Goal: Task Accomplishment & Management: Complete application form

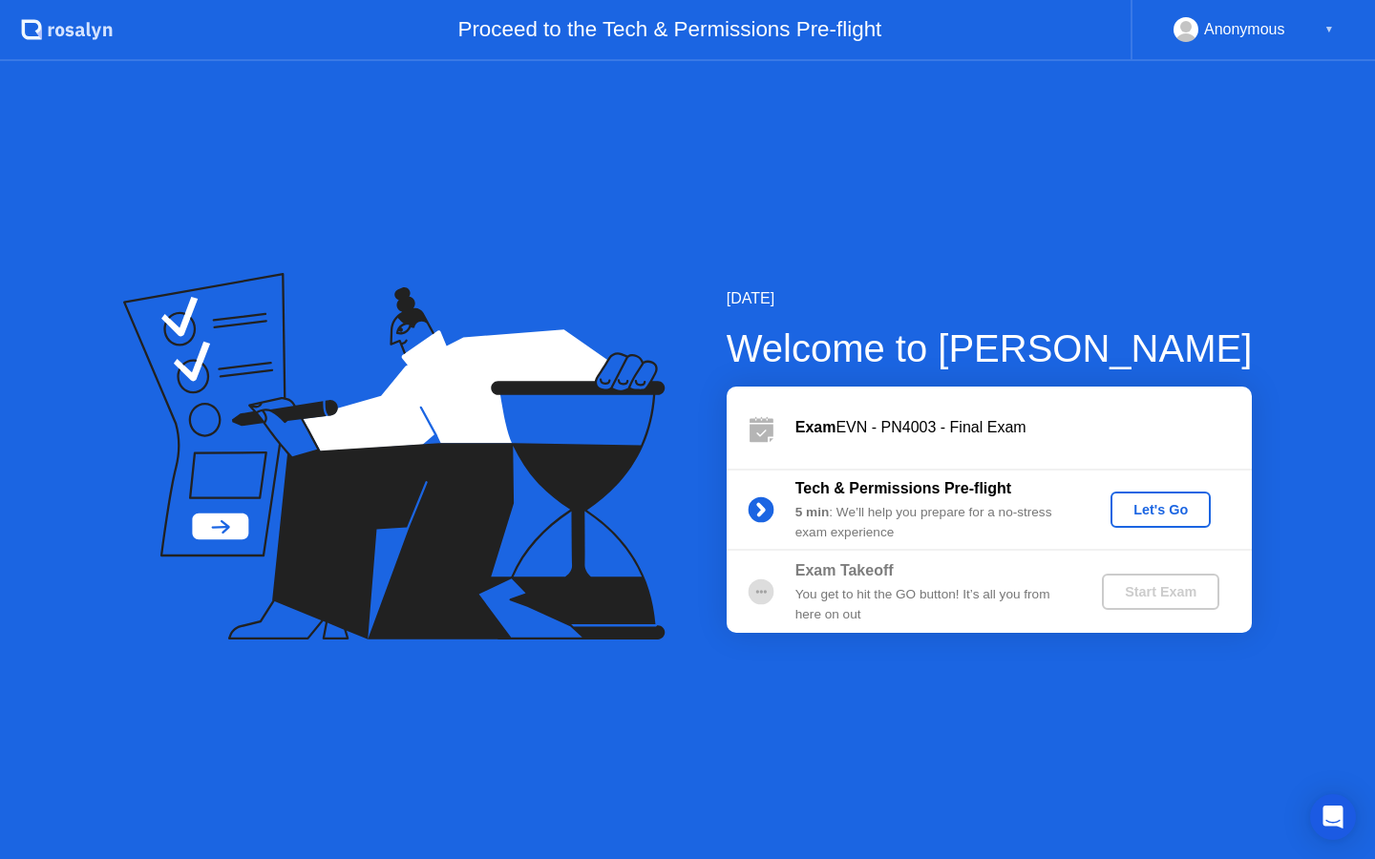
click at [1152, 502] on div "Let's Go" at bounding box center [1160, 509] width 85 height 15
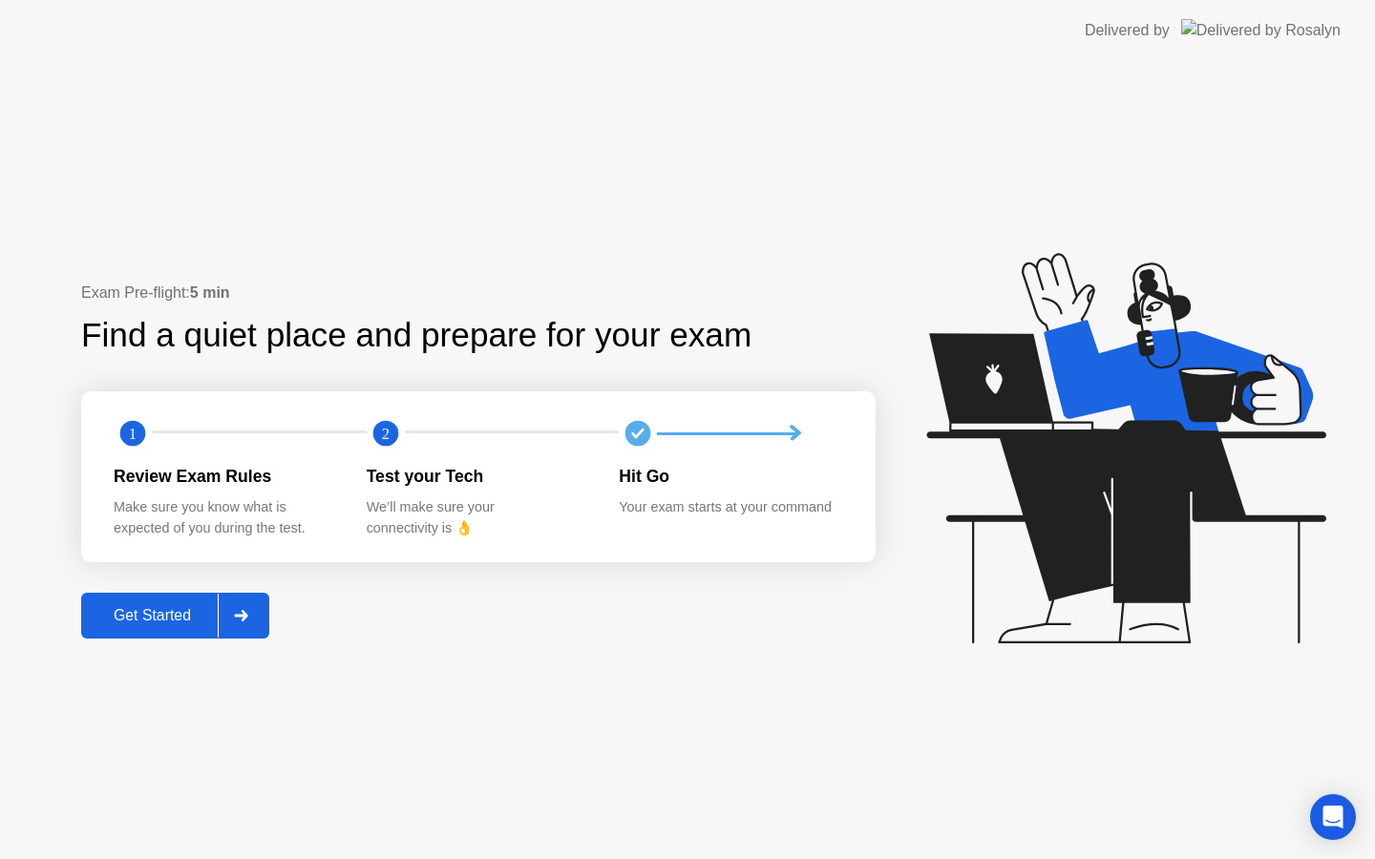
click at [192, 617] on div "Get Started" at bounding box center [152, 615] width 131 height 17
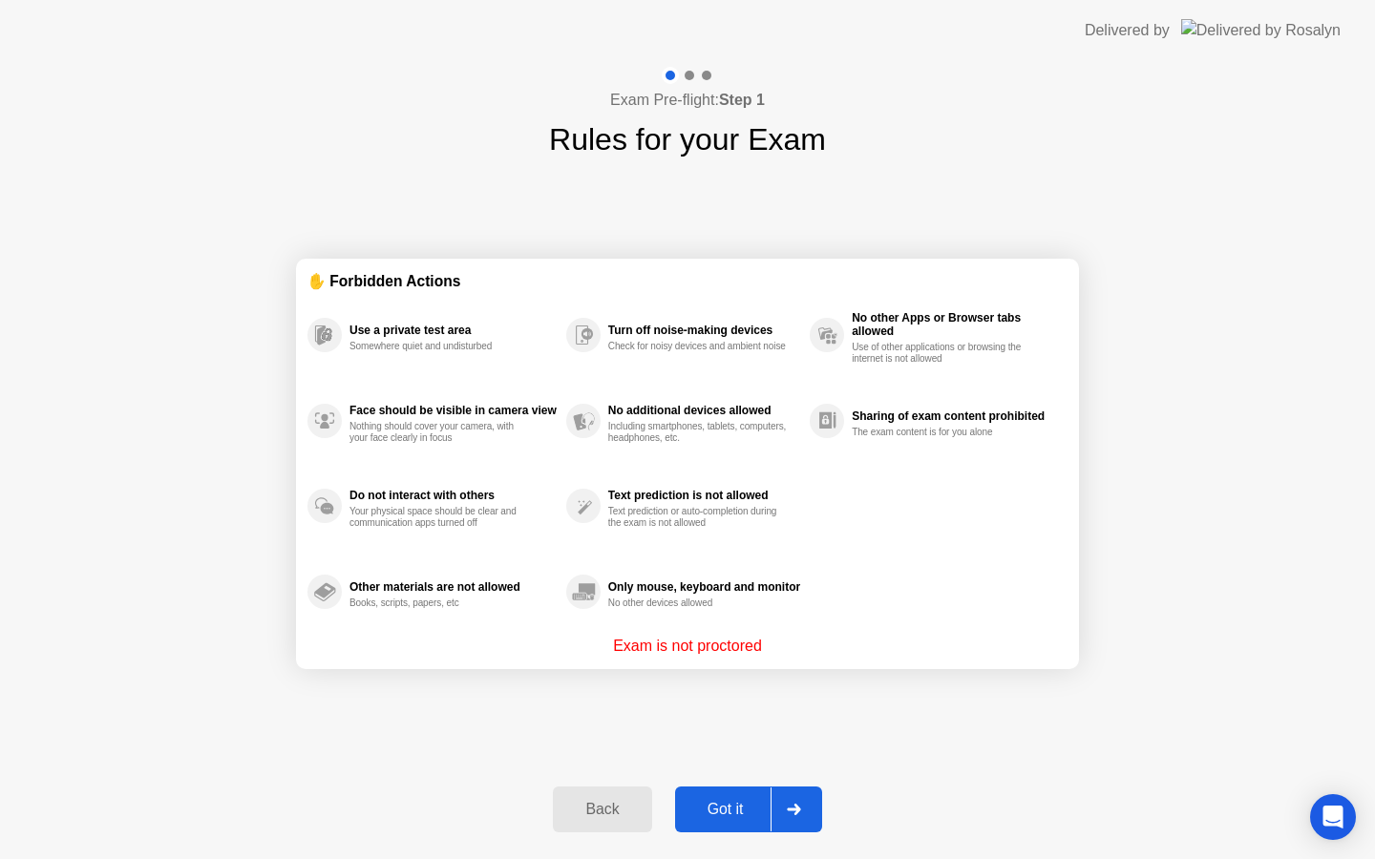
click at [790, 806] on icon at bounding box center [794, 809] width 14 height 11
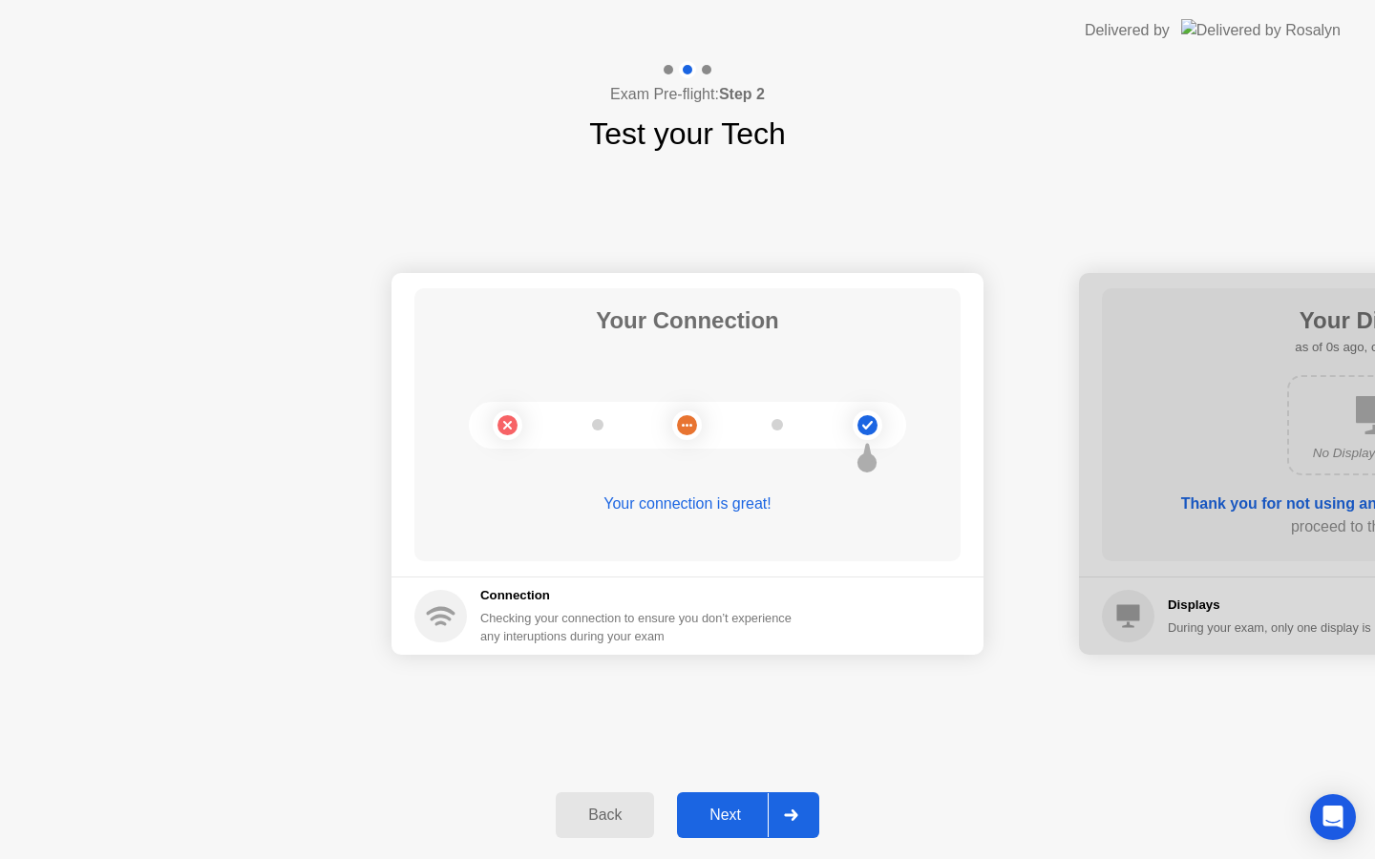
click at [790, 806] on div at bounding box center [791, 815] width 46 height 44
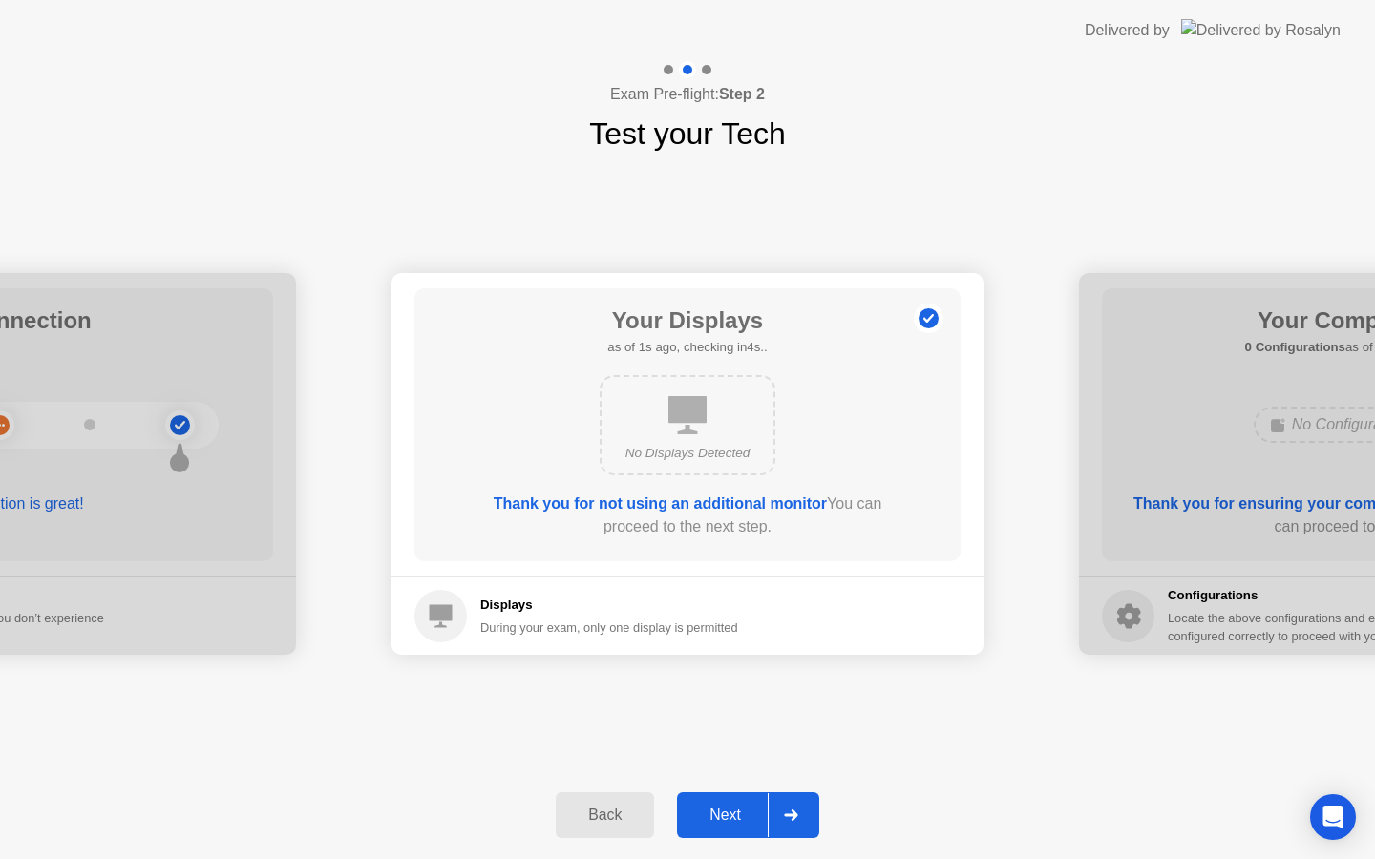
click at [790, 806] on div at bounding box center [791, 815] width 46 height 44
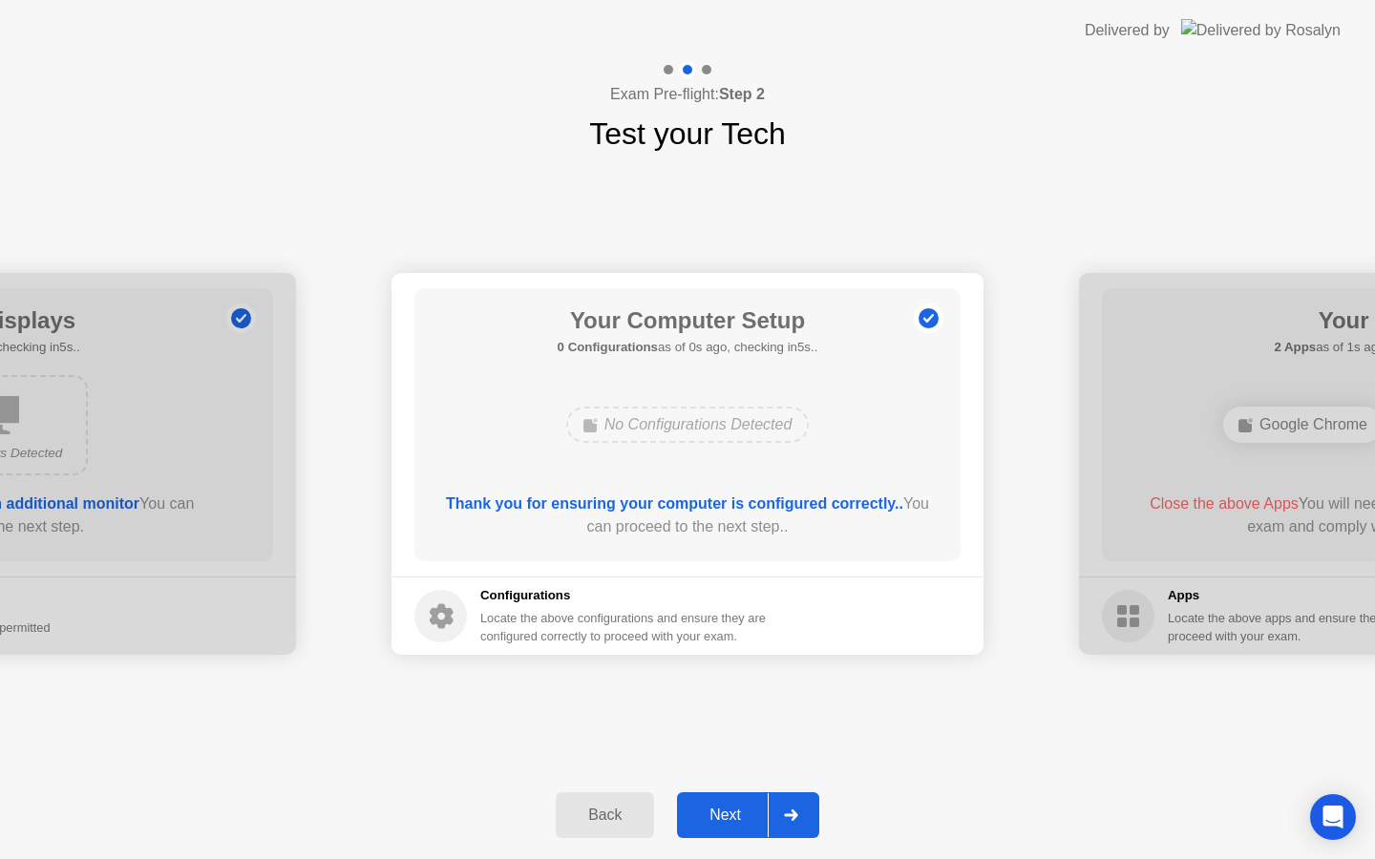
click at [790, 806] on div at bounding box center [791, 815] width 46 height 44
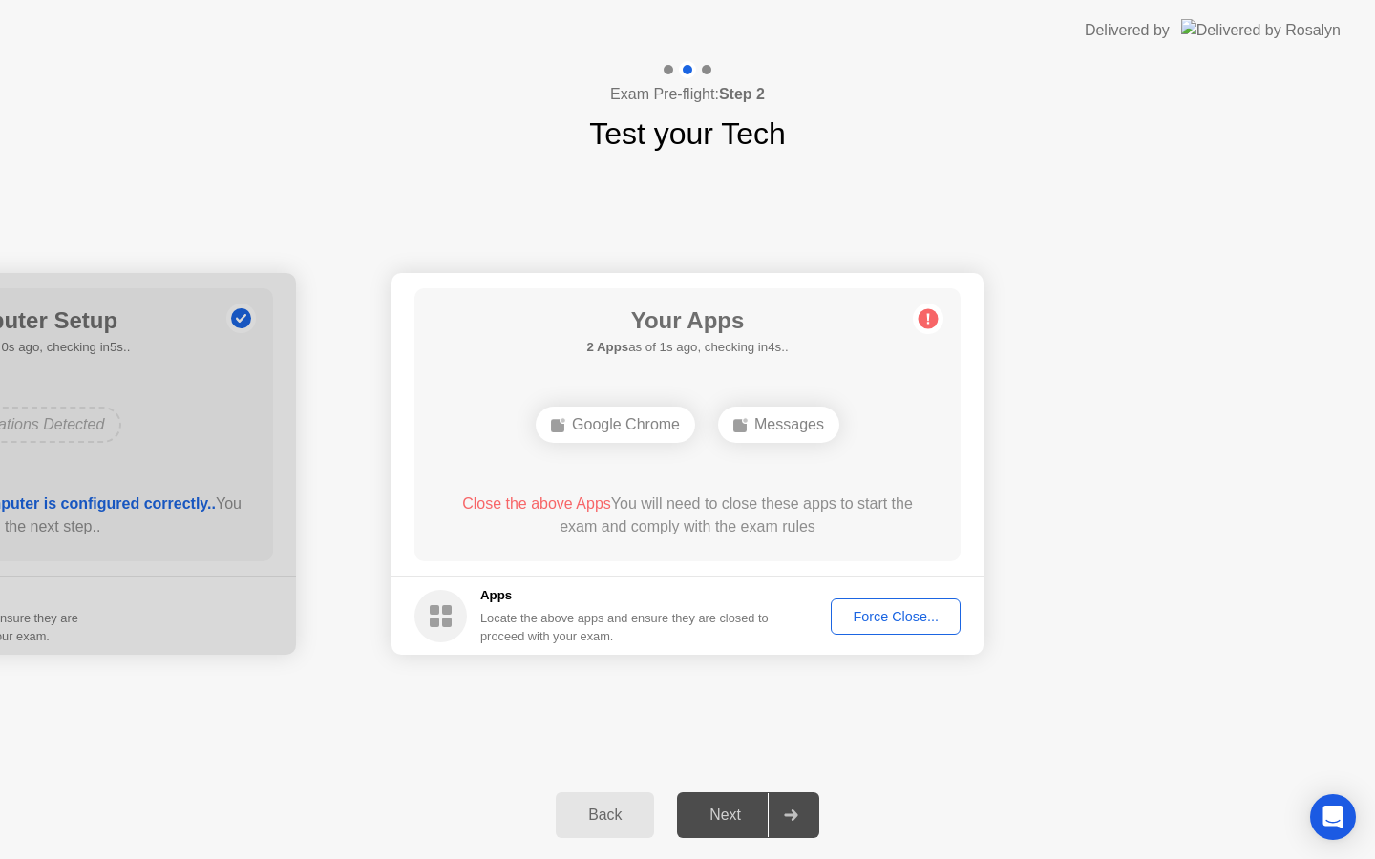
click at [882, 609] on div "Force Close..." at bounding box center [895, 616] width 116 height 15
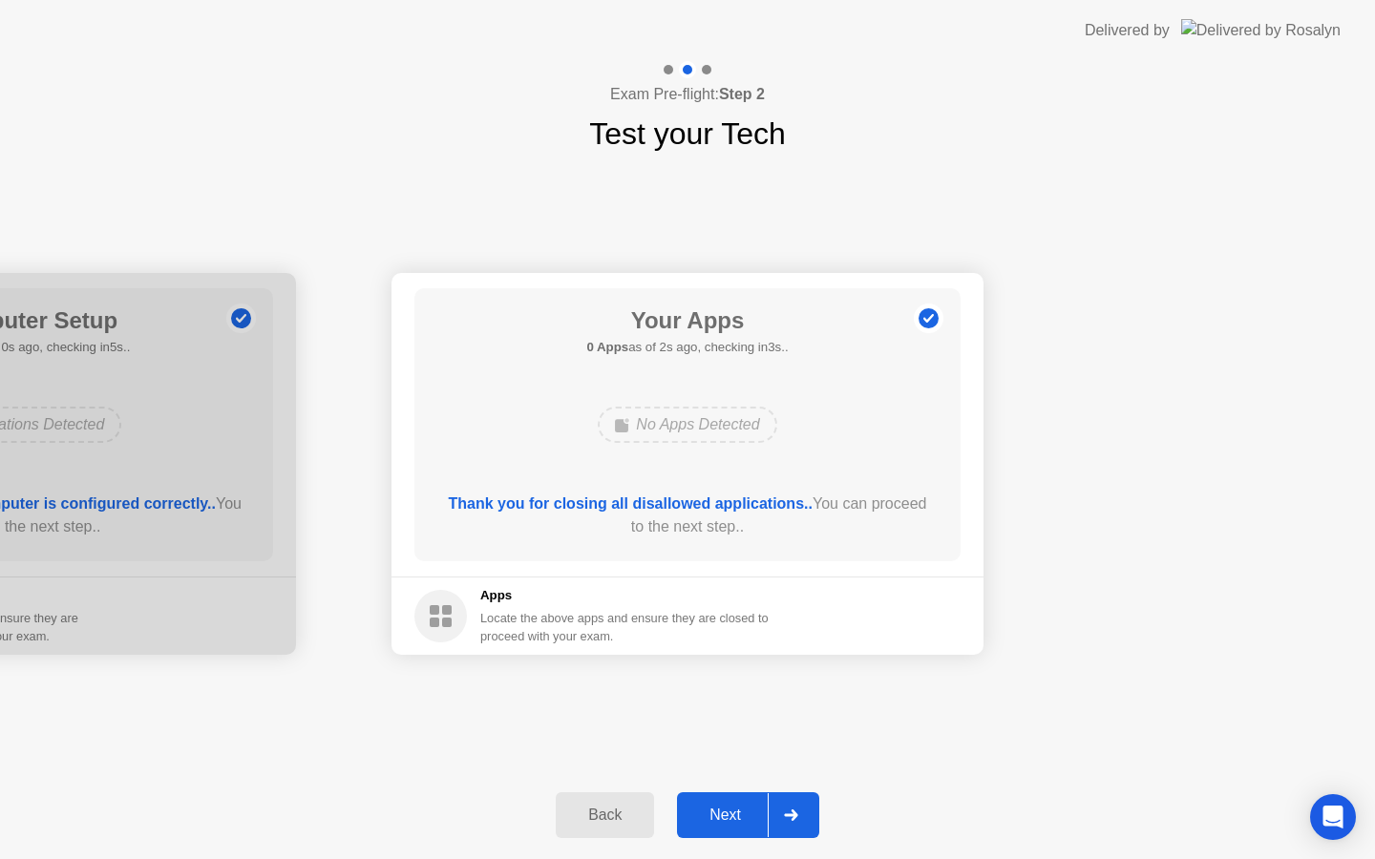
click at [783, 810] on div at bounding box center [791, 815] width 46 height 44
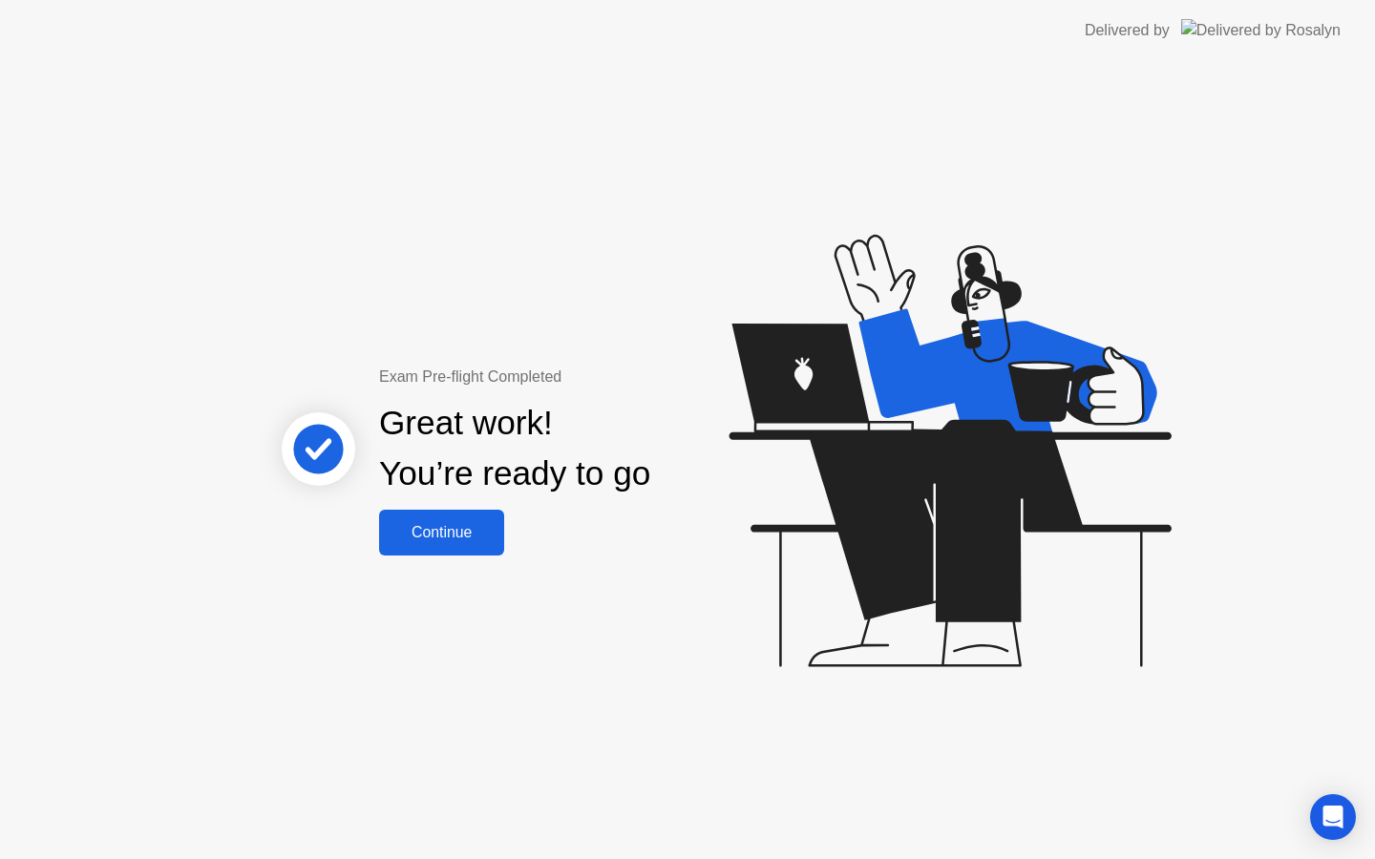
click at [441, 530] on div "Continue" at bounding box center [442, 532] width 114 height 17
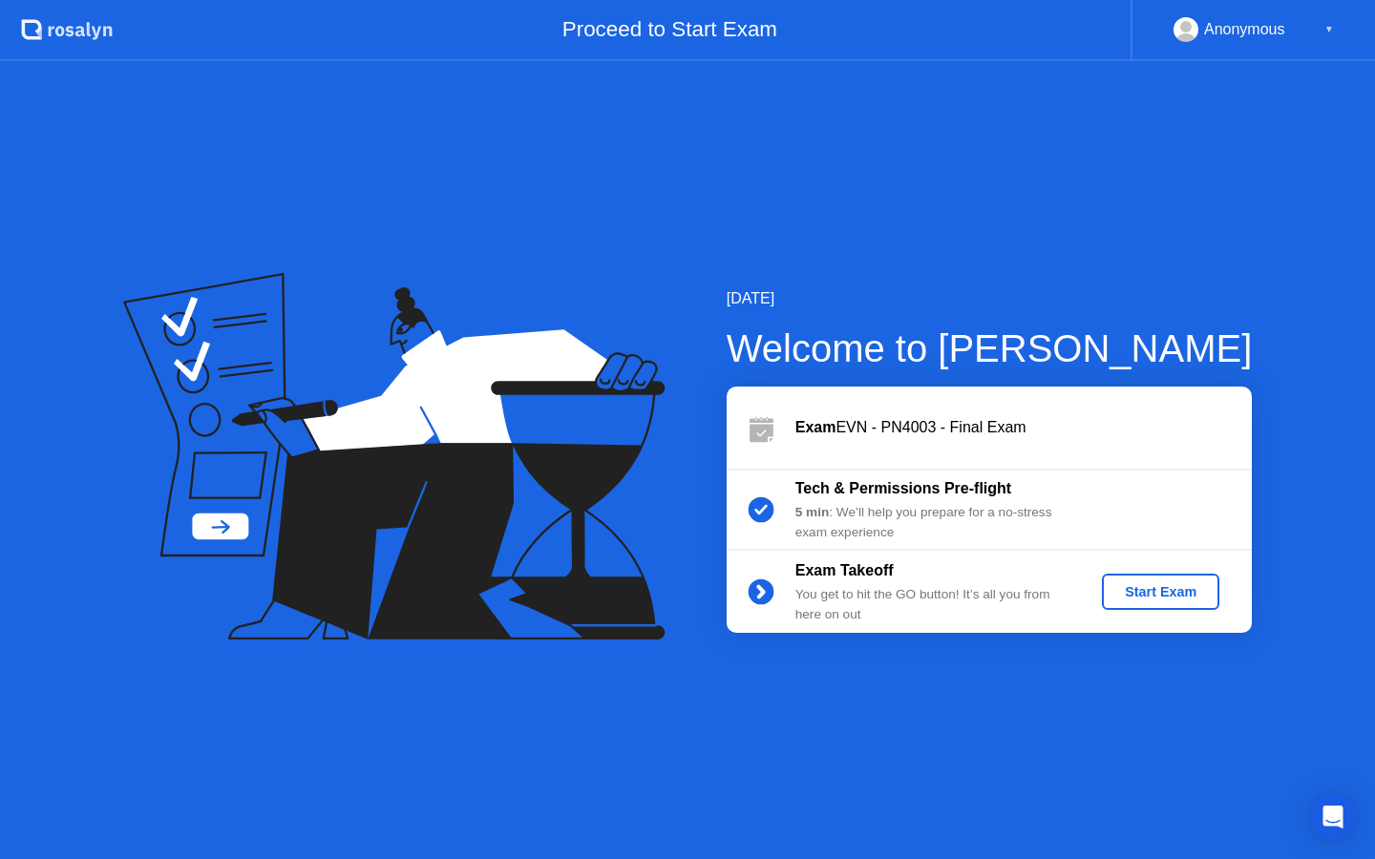
click at [1180, 595] on div "Start Exam" at bounding box center [1160, 591] width 102 height 15
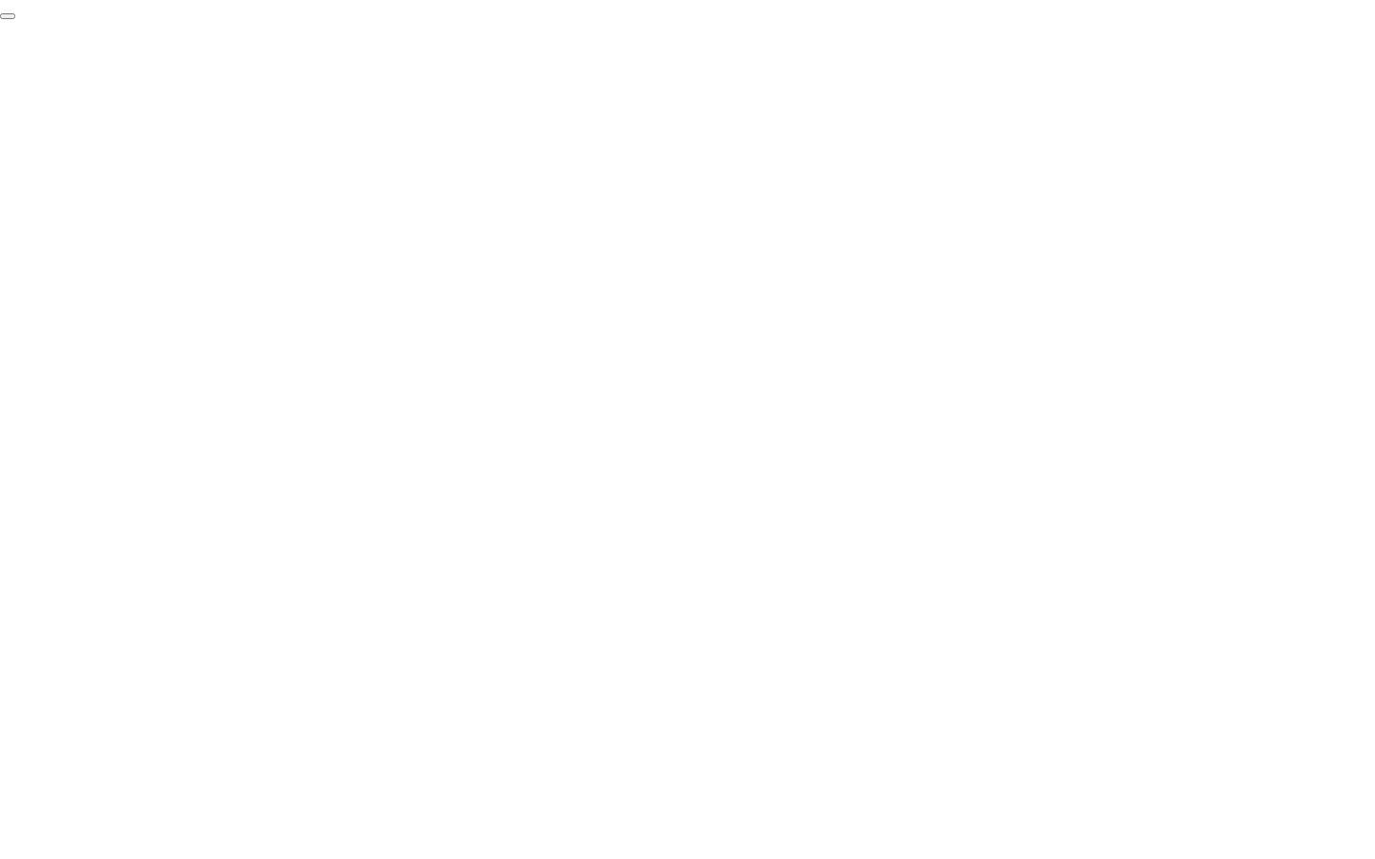
click div "End Proctoring Session"
